Goal: Task Accomplishment & Management: Use online tool/utility

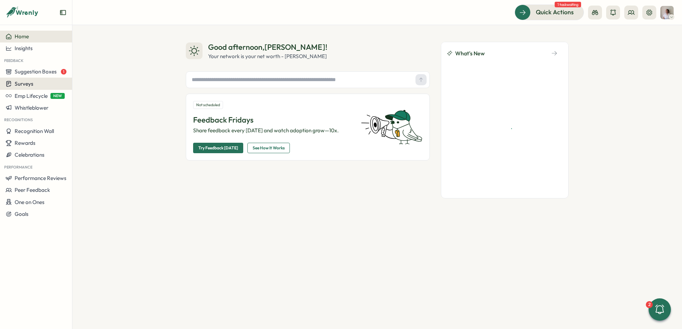
click at [29, 80] on span "Surveys" at bounding box center [24, 83] width 19 height 7
click at [86, 71] on div "Insights" at bounding box center [100, 71] width 52 height 8
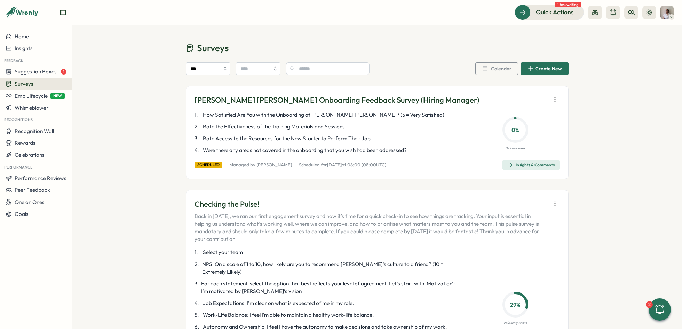
scroll to position [100, 0]
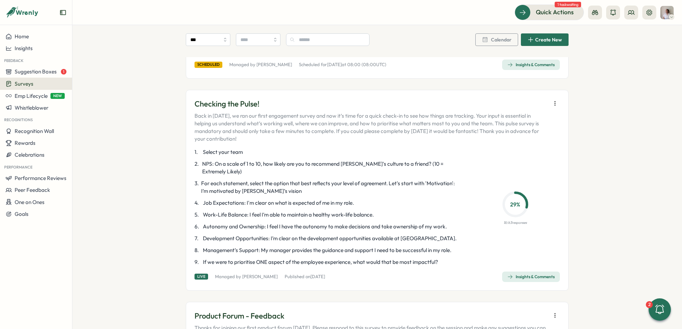
click at [553, 102] on icon "button" at bounding box center [554, 103] width 7 height 7
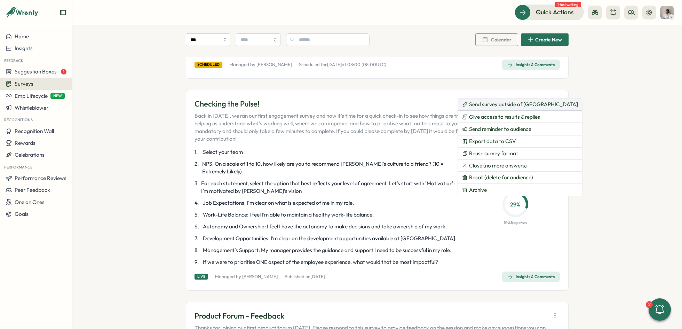
click at [511, 105] on span "Send survey outside of [GEOGRAPHIC_DATA]" at bounding box center [523, 104] width 109 height 6
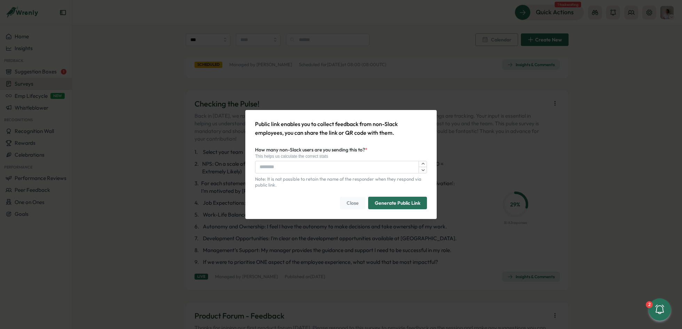
click at [310, 166] on input "How many non-Slack users are you sending this to? *" at bounding box center [341, 167] width 172 height 13
click at [305, 169] on input "How many non-Slack users are you sending this to? *" at bounding box center [341, 167] width 172 height 13
click at [310, 168] on input "How many non-Slack users are you sending this to? *" at bounding box center [341, 167] width 172 height 13
click at [424, 164] on icon "button" at bounding box center [422, 163] width 5 height 5
type input "*"
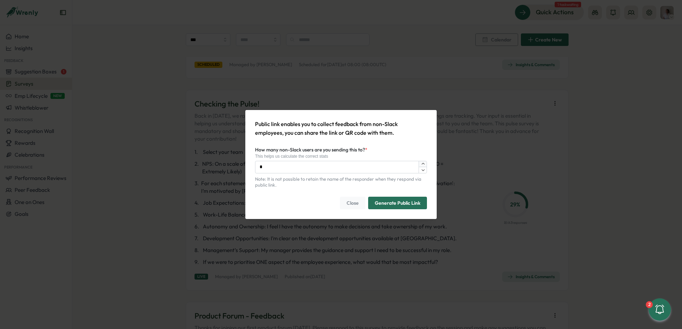
click at [424, 161] on icon "button" at bounding box center [422, 163] width 5 height 5
click at [422, 150] on div "How many non-Slack users are you sending this to? * This helps us calculate the…" at bounding box center [341, 159] width 172 height 28
click at [408, 203] on span "Generate Public Link" at bounding box center [398, 203] width 46 height 12
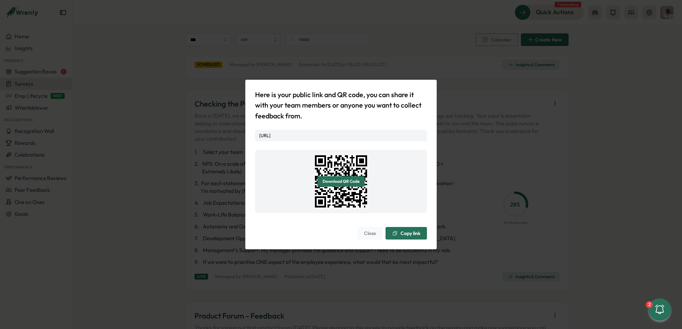
drag, startPoint x: 296, startPoint y: 141, endPoint x: 256, endPoint y: 135, distance: 40.8
click at [256, 135] on div "[URL]" at bounding box center [341, 136] width 172 height 12
copy link "[URL]"
